Goal: Task Accomplishment & Management: Manage account settings

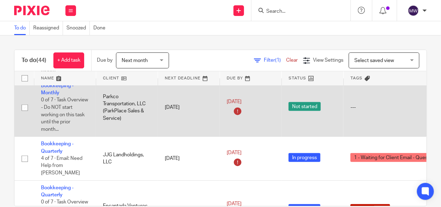
scroll to position [141, 0]
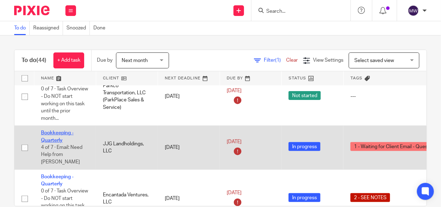
click at [53, 135] on link "Bookkeeping - Quarterly" at bounding box center [57, 136] width 33 height 12
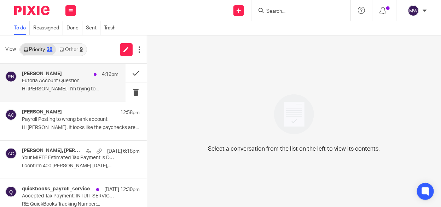
click at [67, 83] on p "Euforia Account Question" at bounding box center [60, 81] width 77 height 6
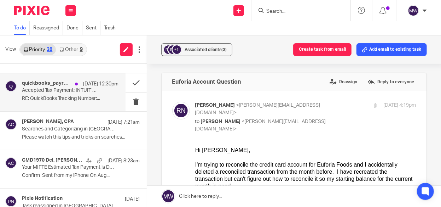
scroll to position [106, 0]
click at [56, 95] on p "RE: QuickBooks Tracking Number:..." at bounding box center [70, 98] width 97 height 6
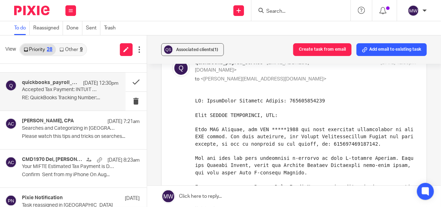
scroll to position [0, 0]
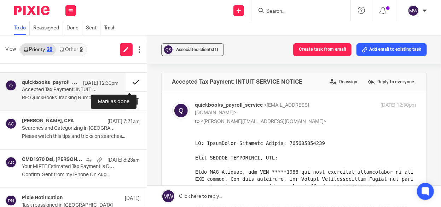
click at [127, 83] on button at bounding box center [136, 81] width 21 height 19
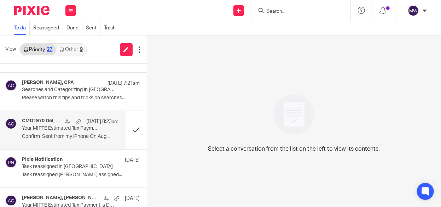
click at [60, 135] on p "Confirm Sent from my iPhone On Aug..." at bounding box center [70, 136] width 97 height 6
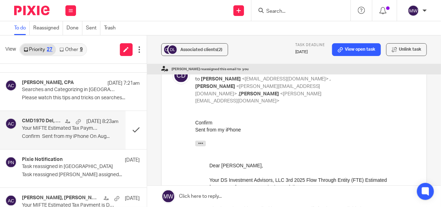
scroll to position [106, 0]
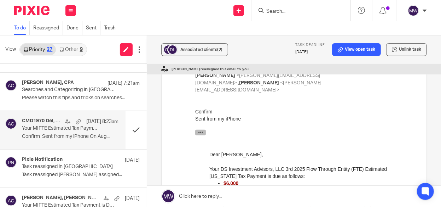
click at [199, 132] on icon "button" at bounding box center [200, 131] width 5 height 5
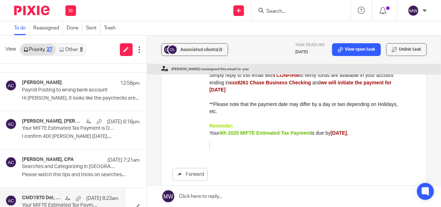
scroll to position [0, 0]
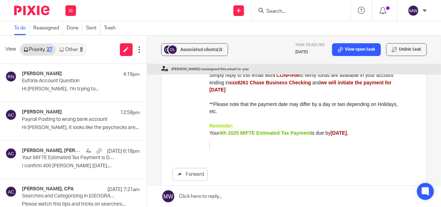
click at [71, 50] on link "Other 9" at bounding box center [71, 49] width 30 height 11
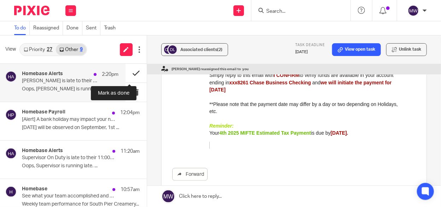
click at [132, 73] on button at bounding box center [136, 73] width 21 height 19
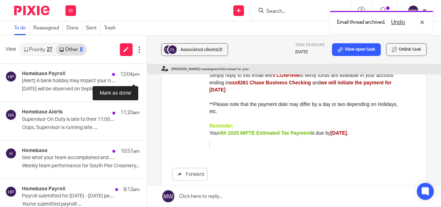
click at [147, 73] on button at bounding box center [150, 73] width 6 height 19
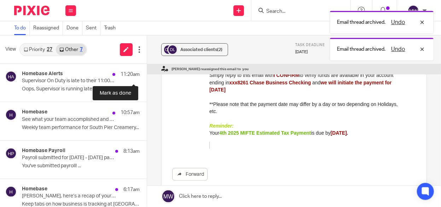
click at [147, 73] on button at bounding box center [150, 73] width 6 height 19
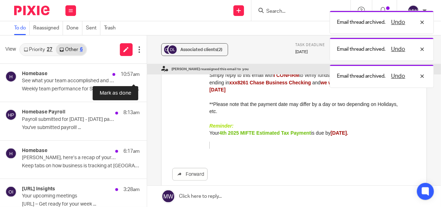
click at [147, 73] on button at bounding box center [150, 73] width 6 height 19
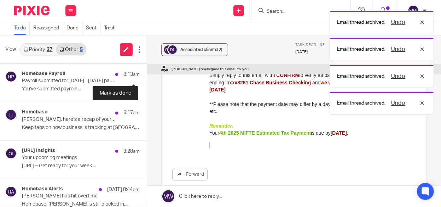
click at [147, 73] on button at bounding box center [150, 73] width 6 height 19
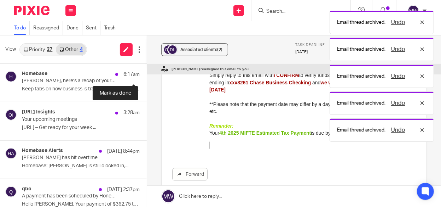
click at [147, 73] on button at bounding box center [150, 73] width 6 height 19
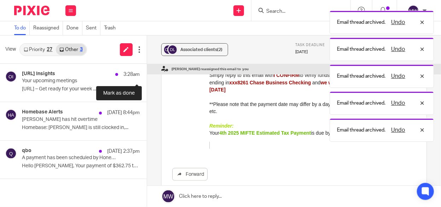
click at [147, 73] on button at bounding box center [150, 73] width 6 height 19
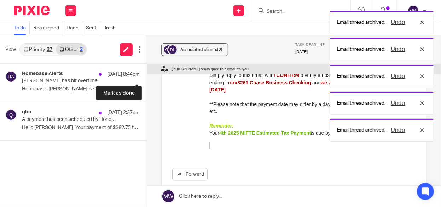
click at [147, 73] on button at bounding box center [150, 73] width 6 height 19
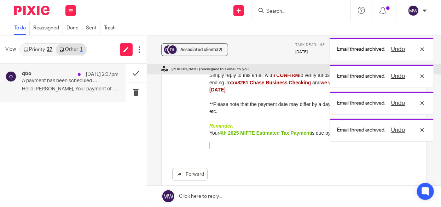
click at [71, 88] on p "Hello Melissa, Your payment of $362.75 to..." at bounding box center [70, 89] width 97 height 6
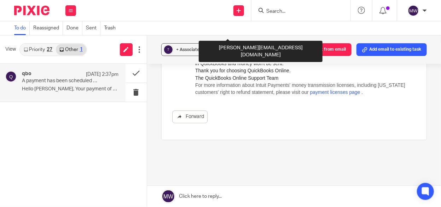
scroll to position [97, 0]
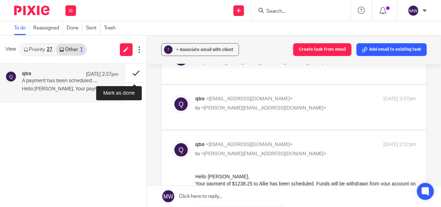
click at [132, 75] on button at bounding box center [136, 73] width 21 height 19
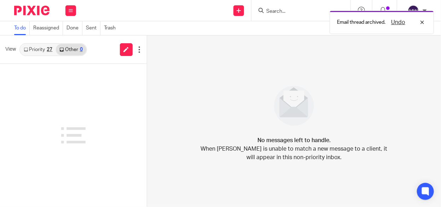
click at [43, 49] on link "Priority 27" at bounding box center [38, 49] width 36 height 11
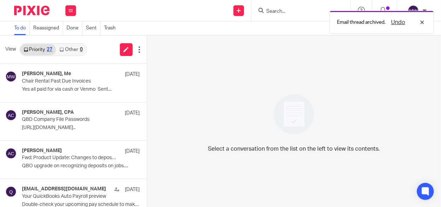
scroll to position [605, 0]
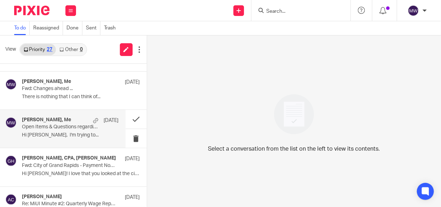
click at [46, 126] on p "Open Items & Questions regarding your Bookkeeping. ACTION NEEDED" at bounding box center [60, 127] width 77 height 6
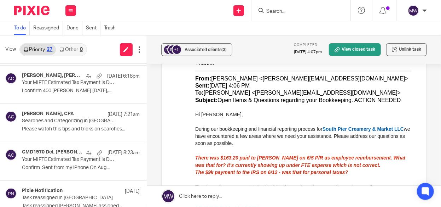
scroll to position [0, 0]
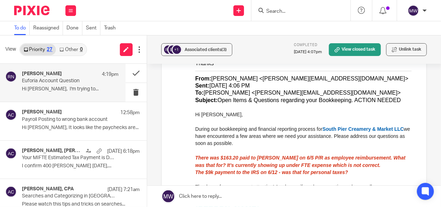
click at [66, 83] on p "Euforia Account Question" at bounding box center [60, 81] width 77 height 6
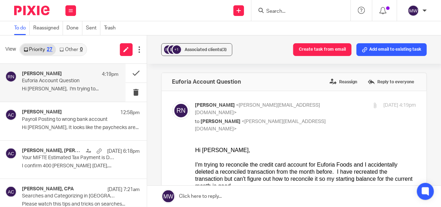
scroll to position [35, 0]
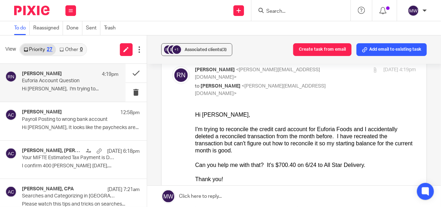
click at [67, 88] on p "Hi Melissa, I'm trying to..." at bounding box center [70, 89] width 97 height 6
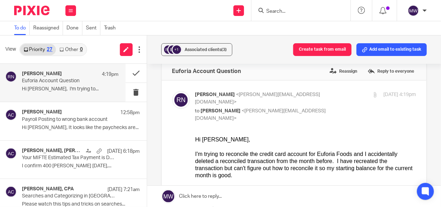
scroll to position [0, 0]
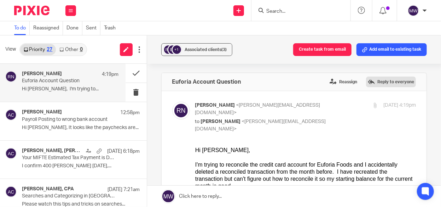
click at [370, 80] on label "Reply to everyone" at bounding box center [391, 81] width 50 height 11
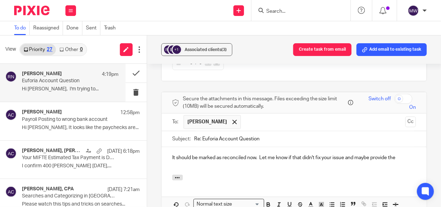
scroll to position [258, 0]
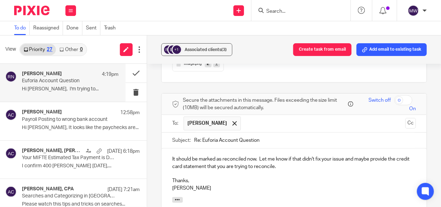
click at [297, 155] on p "It should be marked as reconciled now. Let me know if that didn't fix your issu…" at bounding box center [294, 162] width 244 height 14
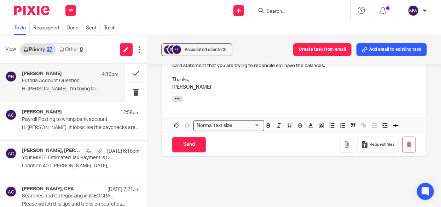
scroll to position [364, 0]
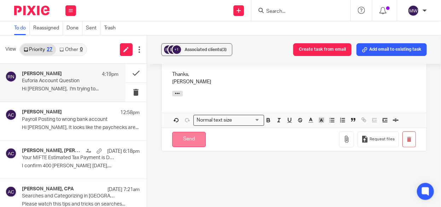
click at [185, 132] on input "Send" at bounding box center [189, 139] width 34 height 15
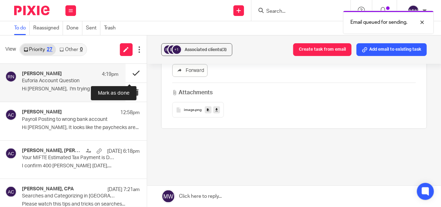
click at [130, 72] on button at bounding box center [136, 73] width 21 height 19
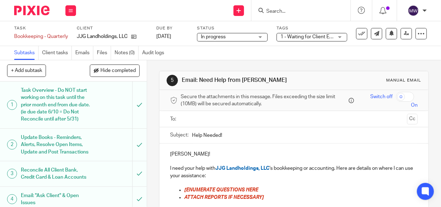
click at [72, 95] on h1 "Task Overview - Do NOT start working on this task until the prior month end fro…" at bounding box center [56, 105] width 70 height 40
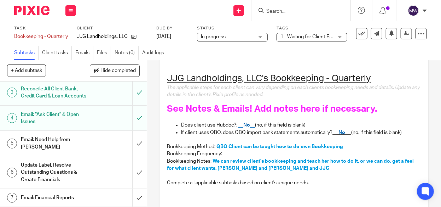
scroll to position [94, 0]
click at [86, 52] on link "Emails" at bounding box center [84, 53] width 18 height 14
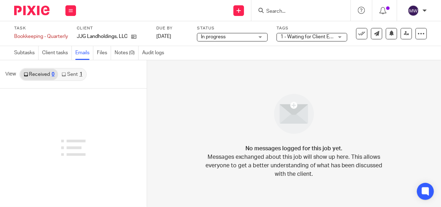
click at [80, 75] on div "1" at bounding box center [81, 74] width 3 height 5
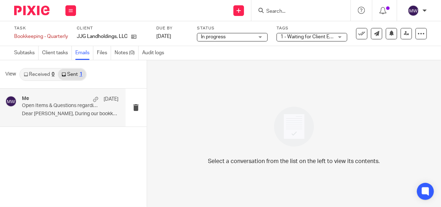
click at [76, 112] on p "Dear Jenna, During our bookkeeping and..." at bounding box center [70, 114] width 97 height 6
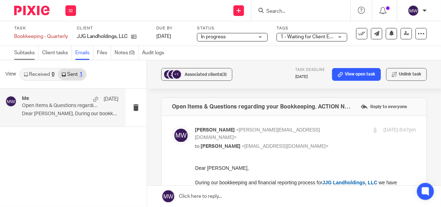
click at [27, 51] on link "Subtasks" at bounding box center [26, 53] width 24 height 14
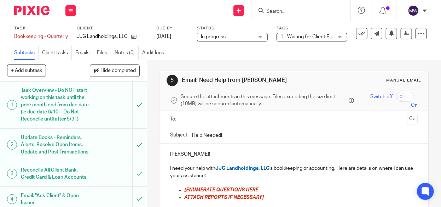
scroll to position [94, 0]
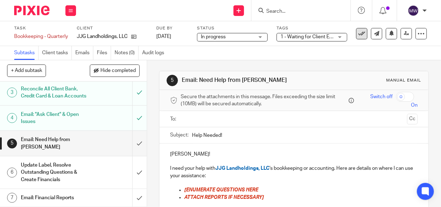
click at [358, 35] on icon at bounding box center [361, 33] width 7 height 7
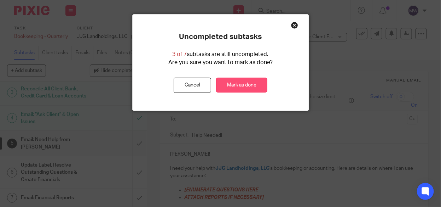
click at [249, 82] on link "Mark as done" at bounding box center [241, 84] width 51 height 15
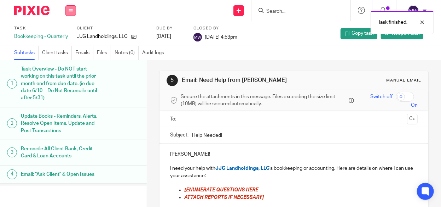
click at [73, 12] on button at bounding box center [70, 10] width 11 height 11
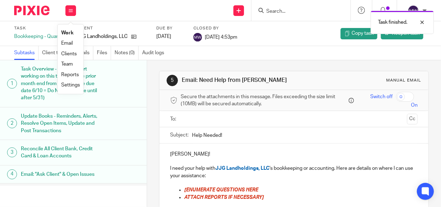
click at [68, 33] on link "Work" at bounding box center [67, 32] width 12 height 5
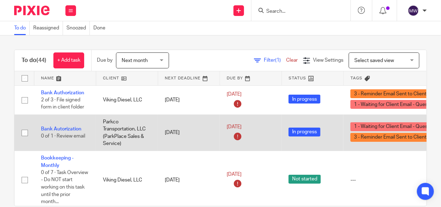
scroll to position [106, 0]
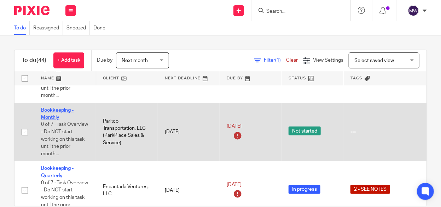
click at [58, 111] on link "Bookkeeping - Monthly" at bounding box center [57, 114] width 33 height 12
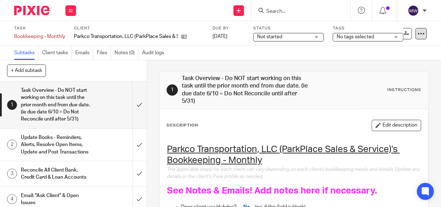
click at [416, 34] on div at bounding box center [421, 33] width 11 height 11
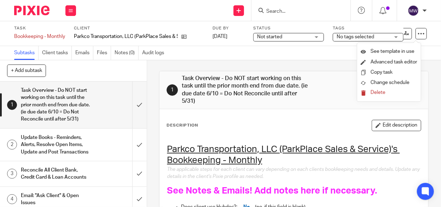
click at [427, 29] on div "Task Bookkeeping - Monthly Save Bookkeeping - Monthly 0 /7 Client Parkco Transp…" at bounding box center [220, 33] width 441 height 25
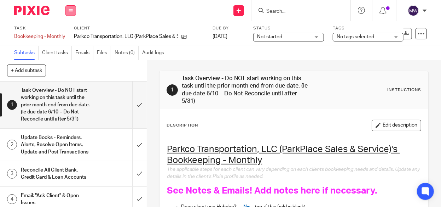
click at [71, 10] on icon at bounding box center [71, 10] width 4 height 4
click at [67, 33] on link "Work" at bounding box center [67, 32] width 12 height 5
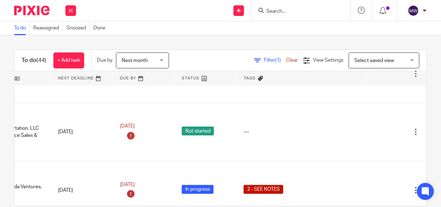
scroll to position [106, 122]
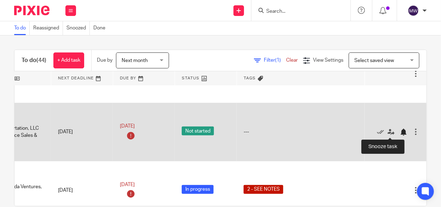
click at [400, 131] on div at bounding box center [403, 131] width 7 height 7
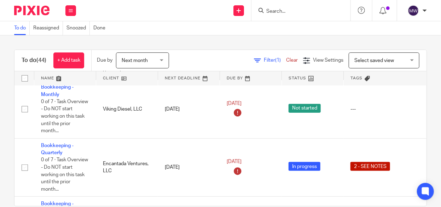
scroll to position [106, 0]
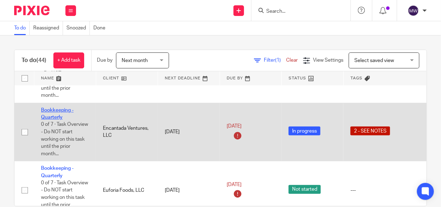
click at [53, 111] on link "Bookkeeping - Quarterly" at bounding box center [57, 114] width 33 height 12
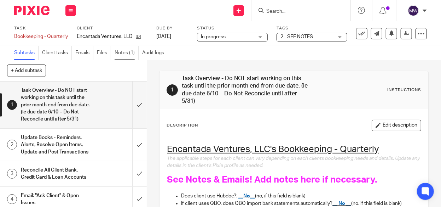
click at [119, 52] on link "Notes (1)" at bounding box center [127, 53] width 24 height 14
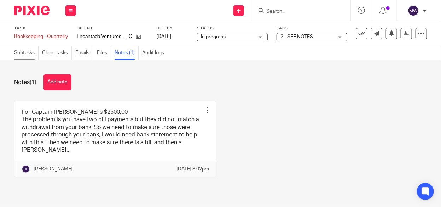
click at [18, 52] on link "Subtasks" at bounding box center [26, 53] width 24 height 14
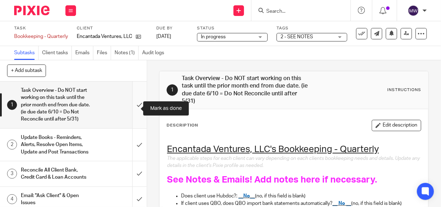
click at [134, 106] on input "submit" at bounding box center [73, 104] width 147 height 47
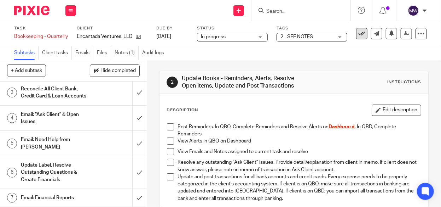
click at [358, 34] on icon at bounding box center [361, 33] width 7 height 7
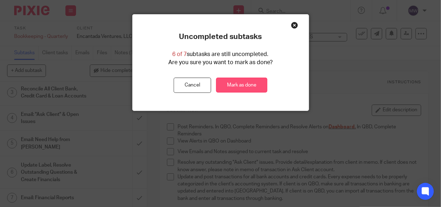
click at [222, 82] on link "Mark as done" at bounding box center [241, 84] width 51 height 15
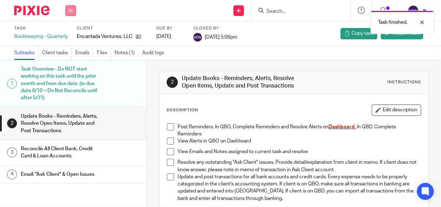
click at [72, 9] on icon at bounding box center [71, 10] width 4 height 4
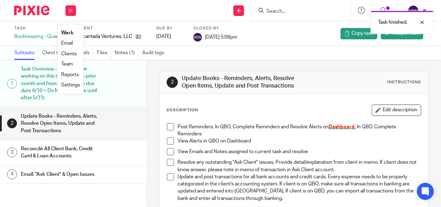
click at [68, 31] on link "Work" at bounding box center [67, 32] width 12 height 5
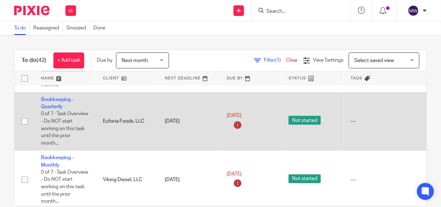
scroll to position [106, 0]
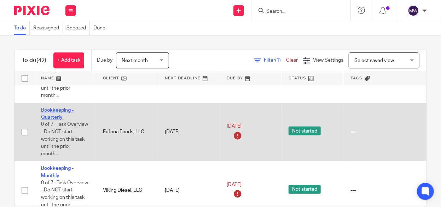
click at [54, 111] on link "Bookkeeping - Quarterly" at bounding box center [57, 114] width 33 height 12
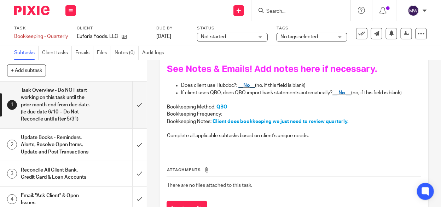
scroll to position [70, 0]
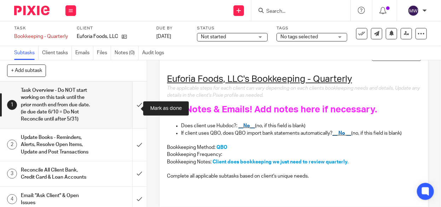
click at [137, 110] on input "submit" at bounding box center [73, 104] width 147 height 47
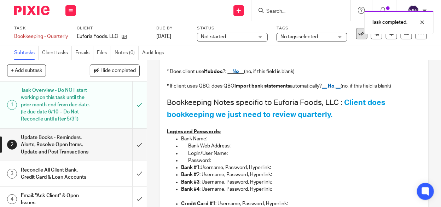
click at [358, 35] on icon at bounding box center [361, 33] width 7 height 7
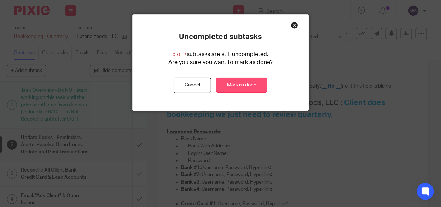
click at [226, 79] on link "Mark as done" at bounding box center [241, 84] width 51 height 15
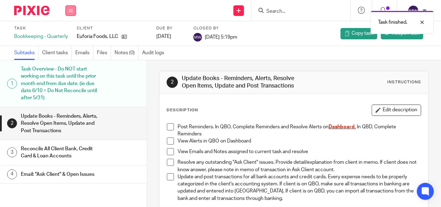
click at [71, 10] on icon at bounding box center [71, 10] width 4 height 4
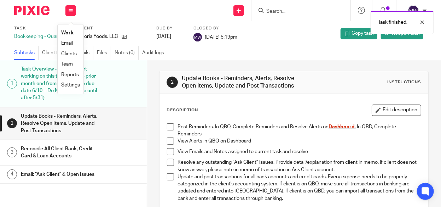
click at [66, 33] on link "Work" at bounding box center [67, 32] width 12 height 5
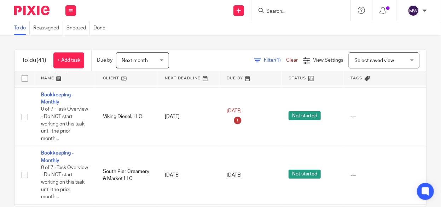
scroll to position [141, 0]
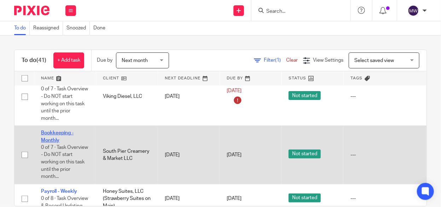
click at [51, 139] on link "Bookkeeping - Monthly" at bounding box center [57, 136] width 33 height 12
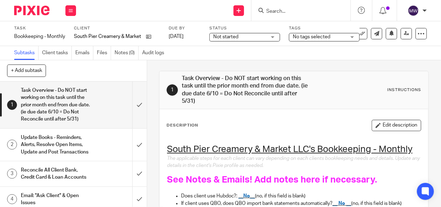
click at [286, 11] on input "Search" at bounding box center [298, 11] width 64 height 6
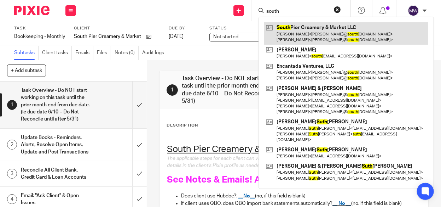
type input "south"
click at [286, 36] on link at bounding box center [346, 33] width 164 height 22
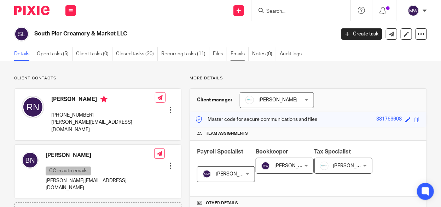
click at [239, 53] on link "Emails" at bounding box center [240, 54] width 18 height 14
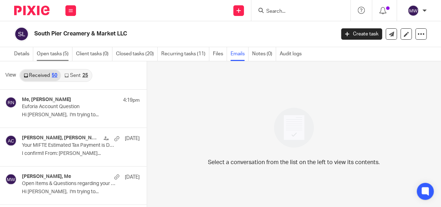
click at [58, 49] on link "Open tasks (5)" at bounding box center [55, 54] width 36 height 14
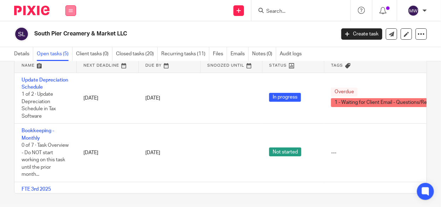
click at [72, 12] on icon at bounding box center [71, 10] width 4 height 4
click at [67, 34] on link "Work" at bounding box center [66, 32] width 11 height 5
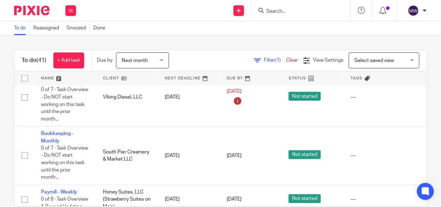
scroll to position [141, 0]
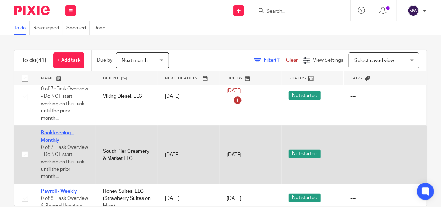
click at [58, 134] on link "Bookkeeping - Monthly" at bounding box center [57, 136] width 33 height 12
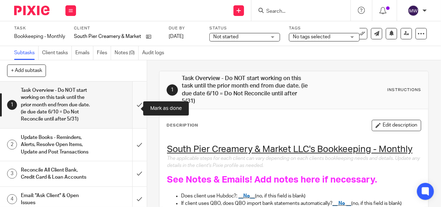
click at [131, 106] on input "submit" at bounding box center [73, 104] width 147 height 47
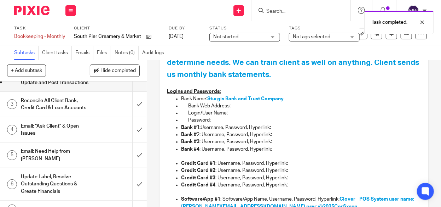
scroll to position [71, 0]
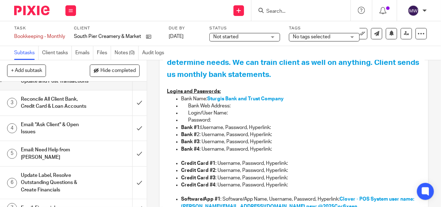
click at [78, 137] on h1 "Email: "Ask Client" & Open Issues" at bounding box center [56, 128] width 70 height 18
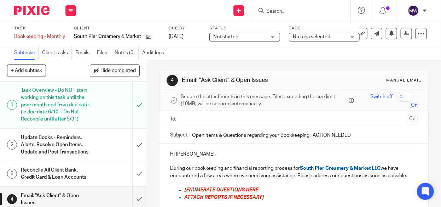
click at [207, 120] on input "text" at bounding box center [293, 119] width 221 height 8
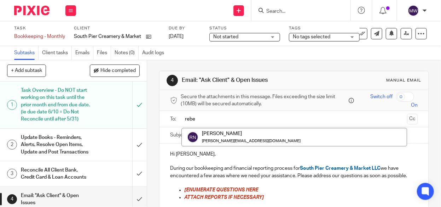
type input "rebe"
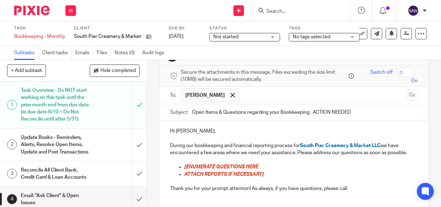
scroll to position [35, 0]
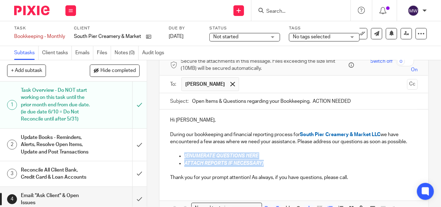
drag, startPoint x: 182, startPoint y: 155, endPoint x: 262, endPoint y: 163, distance: 79.7
click at [262, 163] on ul "[ENUMERATE QUESTIONS HERE ATTACH REPORTS IF NECESSARY]" at bounding box center [294, 159] width 248 height 14
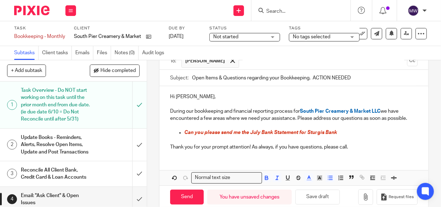
scroll to position [69, 0]
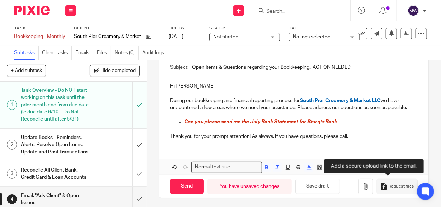
click at [378, 184] on button "Request files" at bounding box center [397, 186] width 41 height 16
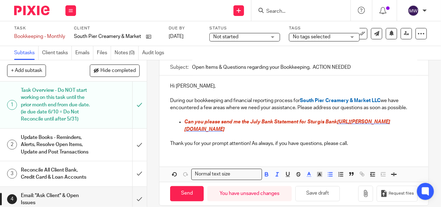
click at [336, 121] on span "https://amy-l-corfixsen-cpa.usepixie.net/u/bdae7db2aa7c5c5867591936ee46440e" at bounding box center [287, 125] width 206 height 12
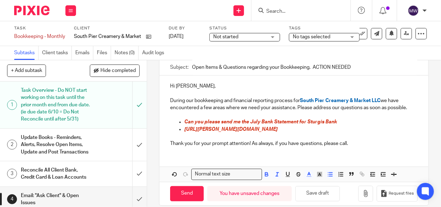
click at [347, 121] on p "Can you please send me the July Bank Statement for Sturgis Bank" at bounding box center [300, 121] width 233 height 7
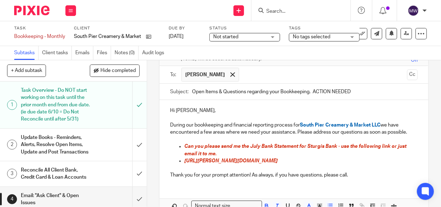
scroll to position [84, 0]
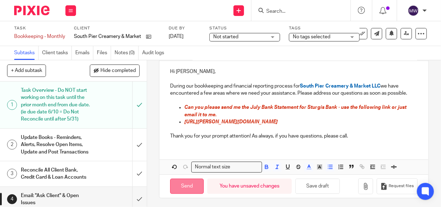
click at [188, 181] on input "Send" at bounding box center [187, 185] width 34 height 15
type input "Sent"
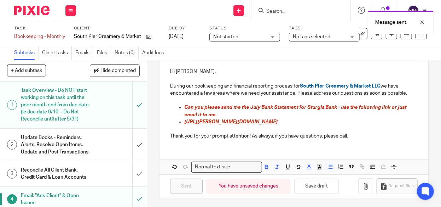
click at [275, 36] on div "Not started Not started" at bounding box center [244, 37] width 71 height 8
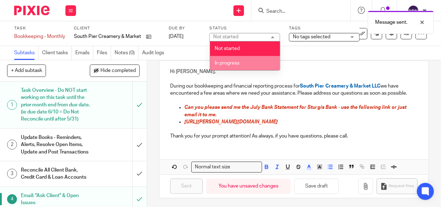
click at [243, 62] on li "In progress" at bounding box center [245, 63] width 70 height 14
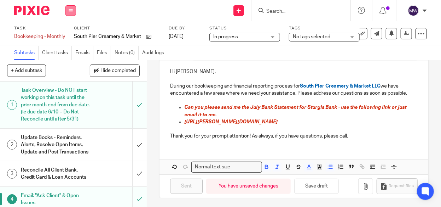
click at [69, 11] on icon at bounding box center [71, 10] width 4 height 4
click at [68, 33] on link "Work" at bounding box center [67, 32] width 12 height 5
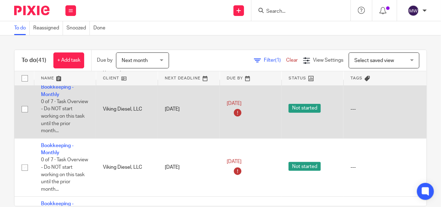
scroll to position [141, 0]
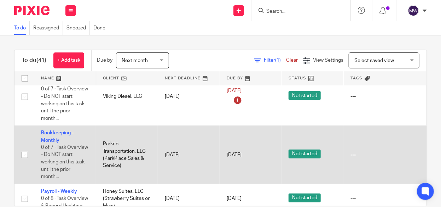
click at [54, 136] on td "Bookkeeping - Monthly 0 of 7 · Task Overview - Do NOT start working on this tas…" at bounding box center [65, 155] width 62 height 58
click at [53, 139] on link "Bookkeeping - Monthly" at bounding box center [57, 136] width 33 height 12
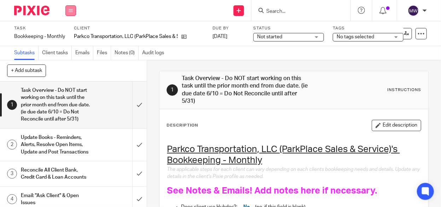
click at [71, 7] on button at bounding box center [70, 10] width 11 height 11
click at [67, 30] on li "Work" at bounding box center [70, 33] width 19 height 10
click at [66, 33] on link "Work" at bounding box center [67, 32] width 12 height 5
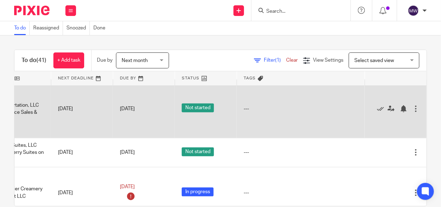
scroll to position [177, 122]
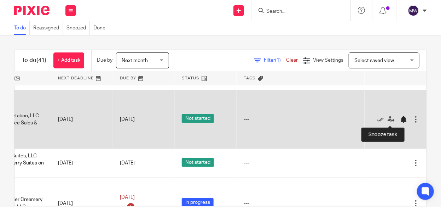
click at [400, 119] on div at bounding box center [403, 119] width 7 height 7
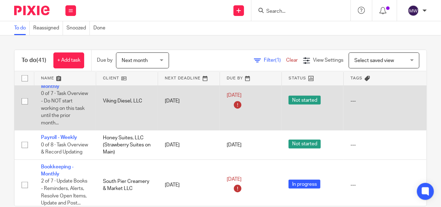
scroll to position [177, 0]
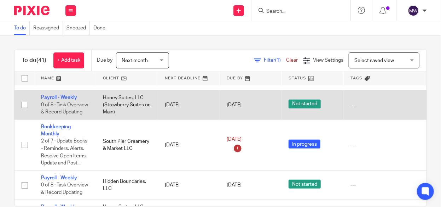
click at [50, 94] on td "Payroll - Weekly 0 of 8 · Task Overview & Record Updating" at bounding box center [65, 104] width 62 height 29
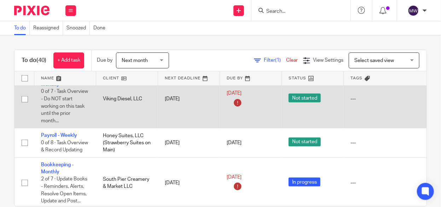
scroll to position [141, 0]
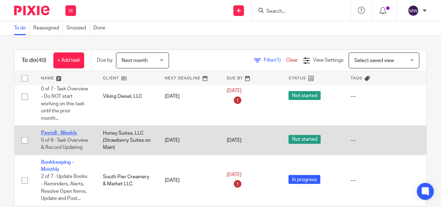
click at [50, 133] on link "Payroll - Weekly" at bounding box center [59, 132] width 36 height 5
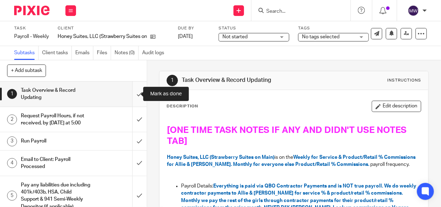
click at [131, 94] on input "submit" at bounding box center [73, 93] width 147 height 25
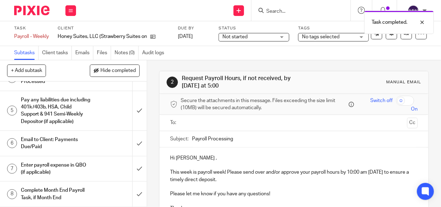
scroll to position [91, 0]
click at [132, 166] on input "submit" at bounding box center [73, 168] width 147 height 25
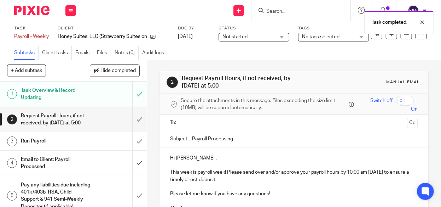
click at [98, 97] on div "Task Overview & Record Updating" at bounding box center [73, 94] width 104 height 18
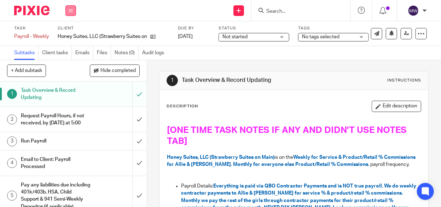
click at [76, 12] on button at bounding box center [70, 10] width 11 height 11
click at [66, 31] on link "Work" at bounding box center [67, 32] width 12 height 5
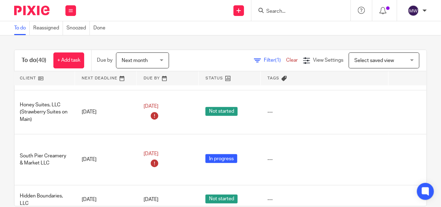
scroll to position [177, 122]
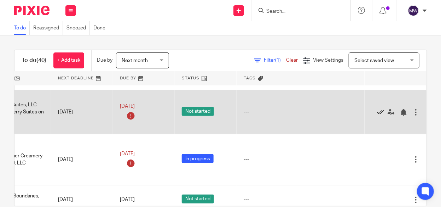
click at [377, 112] on icon at bounding box center [380, 112] width 7 height 7
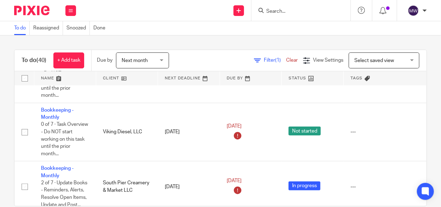
scroll to position [0, 0]
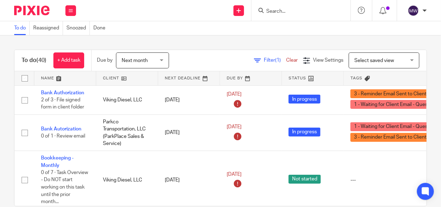
click at [279, 8] on form at bounding box center [303, 10] width 75 height 9
click at [280, 12] on input "Search" at bounding box center [298, 11] width 64 height 6
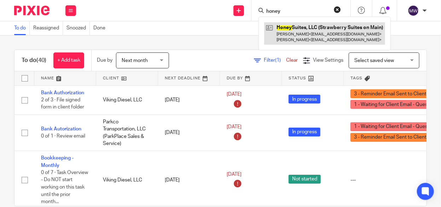
type input "honey"
click at [290, 33] on link at bounding box center [324, 33] width 121 height 22
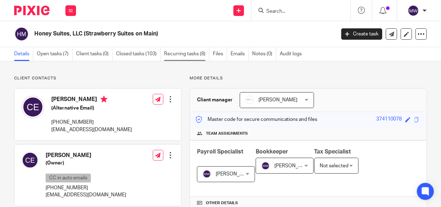
click at [184, 54] on link "Recurring tasks (8)" at bounding box center [186, 54] width 45 height 14
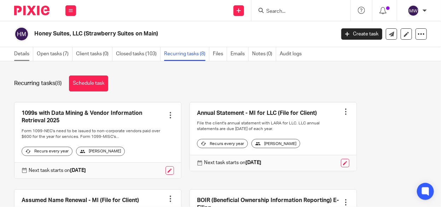
click at [23, 52] on link "Details" at bounding box center [23, 54] width 19 height 14
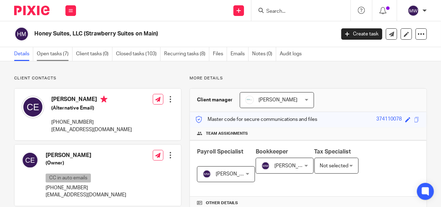
click at [50, 56] on link "Open tasks (7)" at bounding box center [55, 54] width 36 height 14
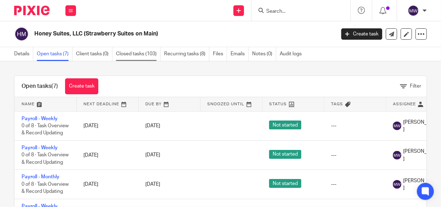
click at [146, 56] on link "Closed tasks (103)" at bounding box center [138, 54] width 45 height 14
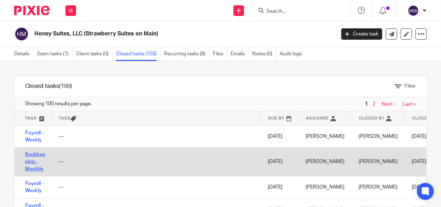
click at [33, 162] on link "Bookkeeping - Monthly" at bounding box center [35, 161] width 20 height 19
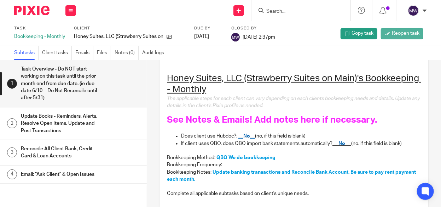
click at [398, 31] on span "Reopen task" at bounding box center [406, 33] width 28 height 7
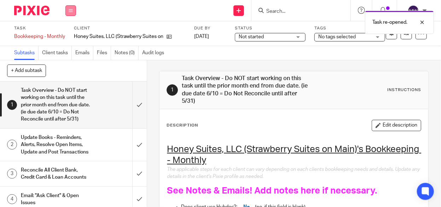
click at [72, 13] on button at bounding box center [70, 10] width 11 height 11
click at [71, 31] on link "Work" at bounding box center [67, 32] width 12 height 5
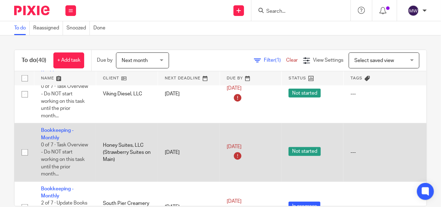
scroll to position [141, 0]
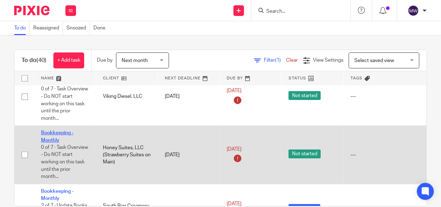
click at [53, 133] on link "Bookkeeping - Monthly" at bounding box center [57, 136] width 33 height 12
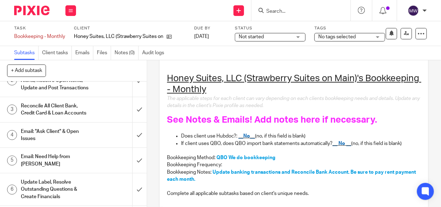
scroll to position [71, 0]
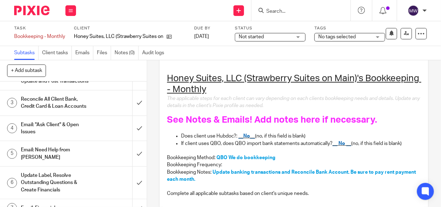
click at [67, 137] on h1 "Email: "Ask Client" & Open Issues" at bounding box center [56, 128] width 70 height 18
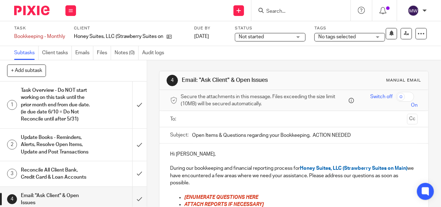
click at [233, 120] on input "text" at bounding box center [293, 119] width 221 height 8
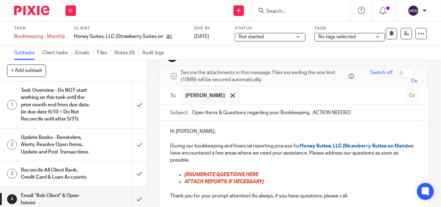
scroll to position [35, 0]
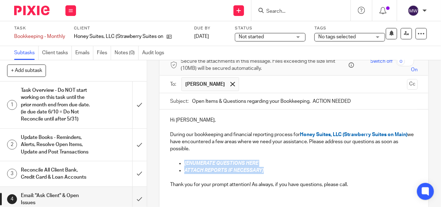
drag, startPoint x: 182, startPoint y: 162, endPoint x: 266, endPoint y: 169, distance: 83.4
click at [266, 169] on ul "[ENUMERATE QUESTIONS HERE ATTACH REPORTS IF NECESSARY]" at bounding box center [294, 166] width 248 height 14
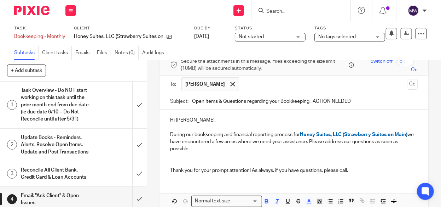
click at [102, 116] on div "Task Overview - Do NOT start working on this task until the prior month end fro…" at bounding box center [73, 105] width 104 height 40
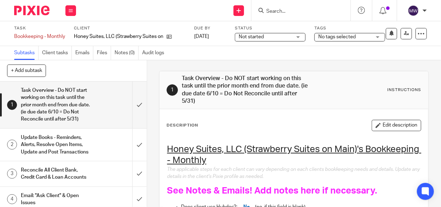
scroll to position [71, 0]
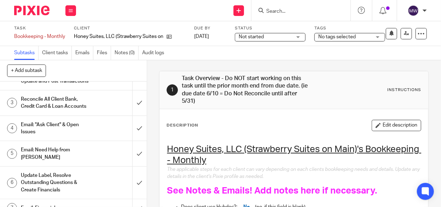
click at [75, 137] on h1 "Email: "Ask Client" & Open Issues" at bounding box center [56, 128] width 70 height 18
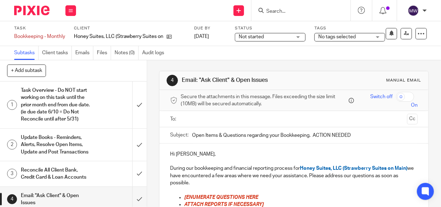
click at [203, 119] on input "text" at bounding box center [293, 119] width 221 height 8
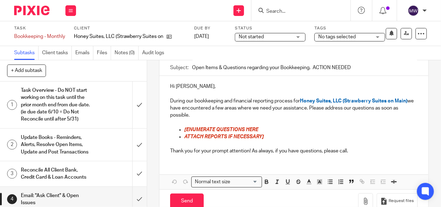
scroll to position [71, 0]
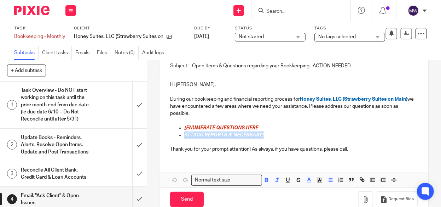
drag, startPoint x: 265, startPoint y: 135, endPoint x: 182, endPoint y: 133, distance: 83.5
click at [184, 133] on p "ATTACH REPORTS IF NECESSARY]" at bounding box center [300, 134] width 233 height 7
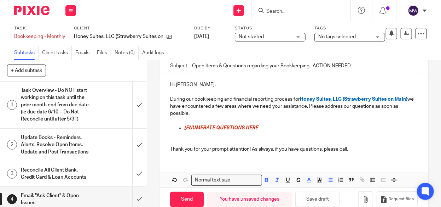
click at [255, 128] on span "[ENUMERATE QUESTIONS HERE" at bounding box center [221, 127] width 74 height 5
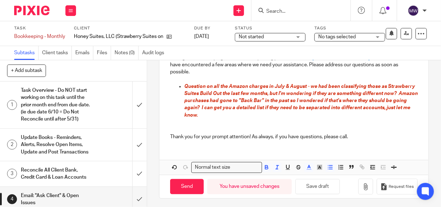
scroll to position [112, 0]
click at [194, 179] on input "Send" at bounding box center [187, 185] width 34 height 15
type input "Sent"
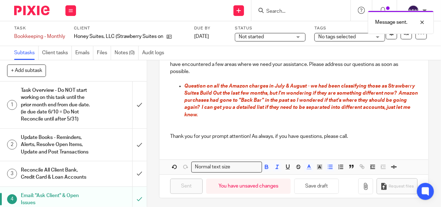
click at [295, 37] on div "Not started Not started" at bounding box center [270, 37] width 71 height 8
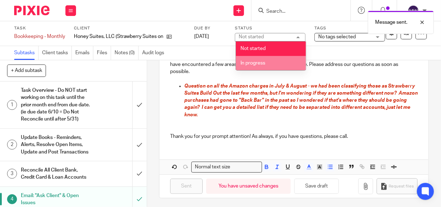
click at [265, 59] on li "In progress" at bounding box center [271, 63] width 70 height 14
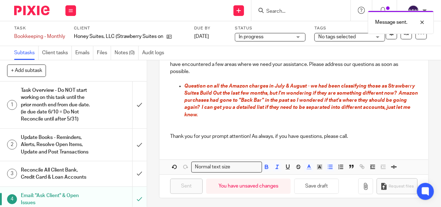
scroll to position [0, 0]
